Goal: Book appointment/travel/reservation

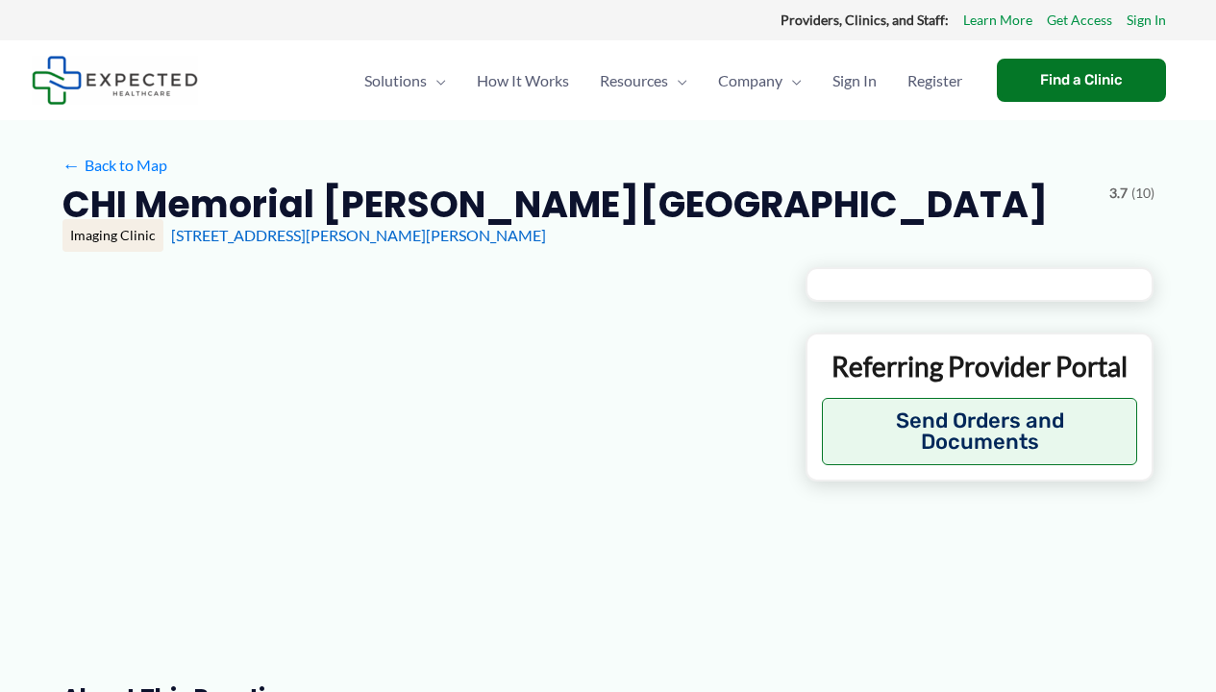
type input "**********"
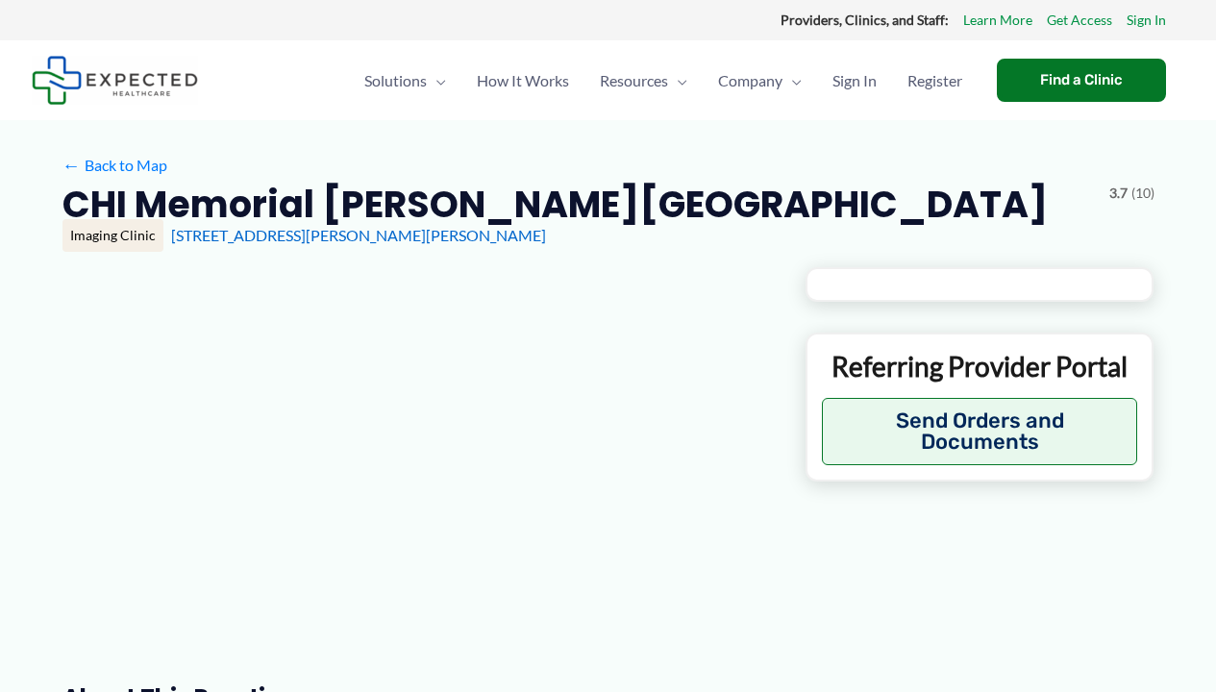
type input "**********"
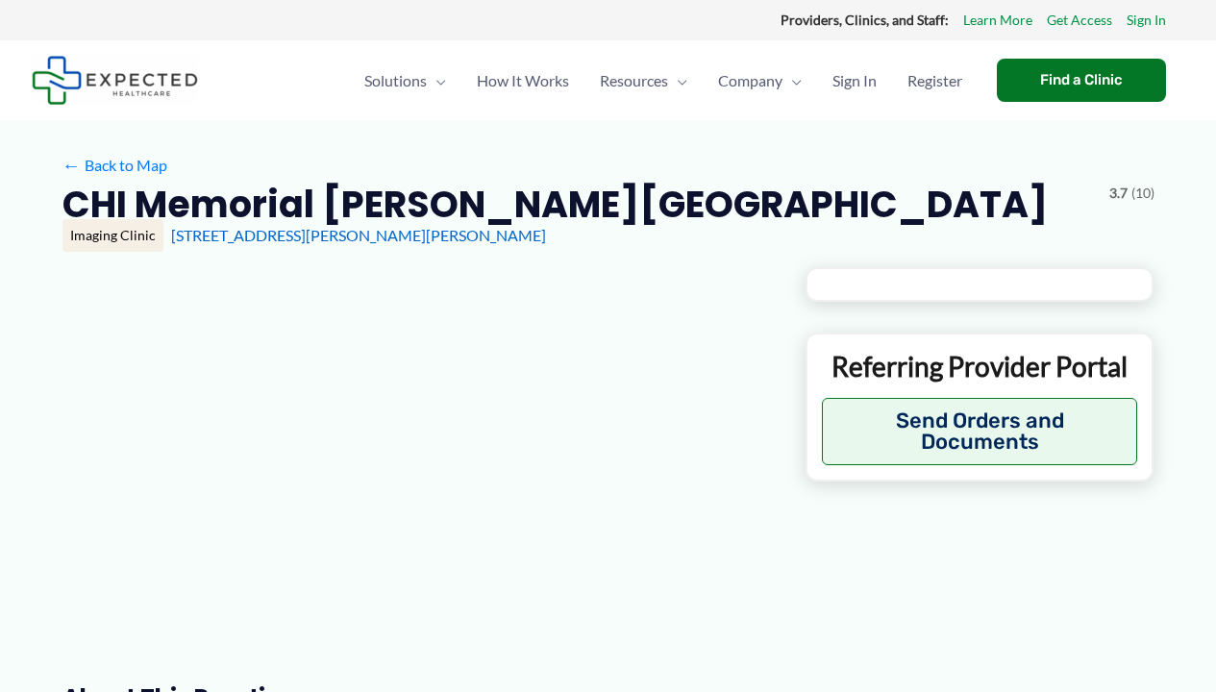
type input "**********"
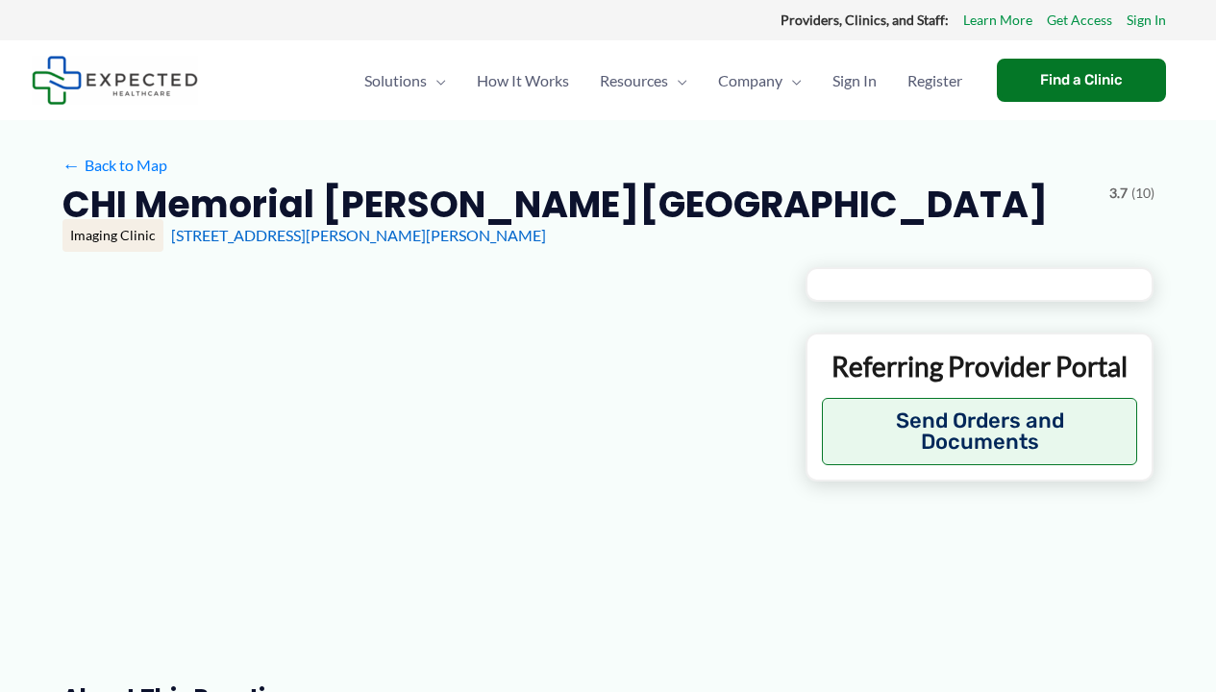
type input "**********"
